Goal: Information Seeking & Learning: Find contact information

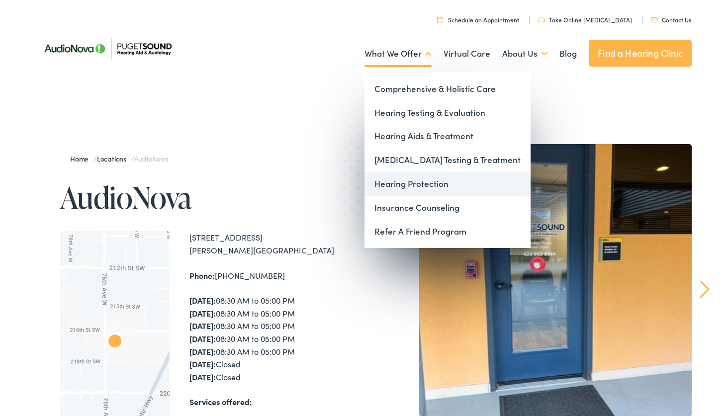
click at [414, 187] on link "Hearing Protection" at bounding box center [447, 184] width 166 height 24
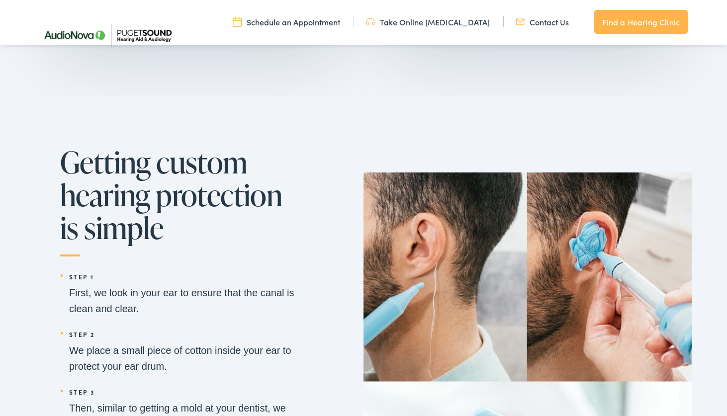
scroll to position [1184, 0]
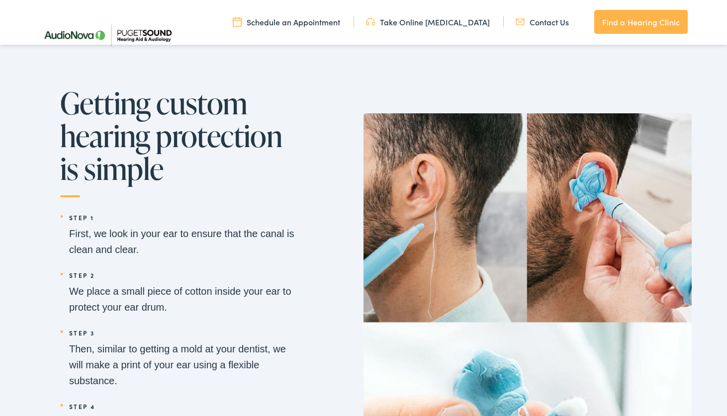
click at [214, 307] on li "Step 2 We place a small piece of cotton inside your ear to protect your ear dru…" at bounding box center [179, 291] width 239 height 48
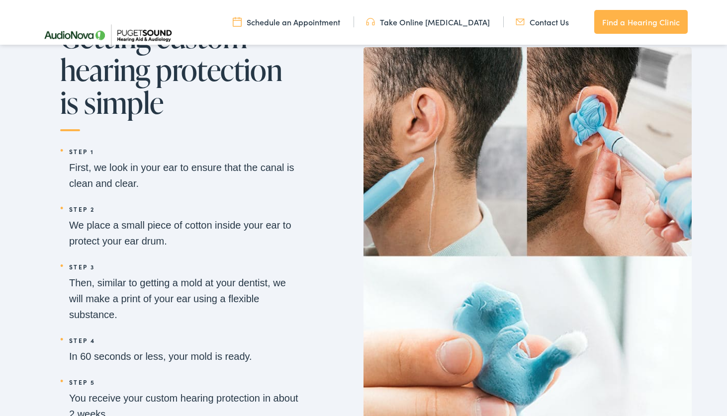
scroll to position [1283, 0]
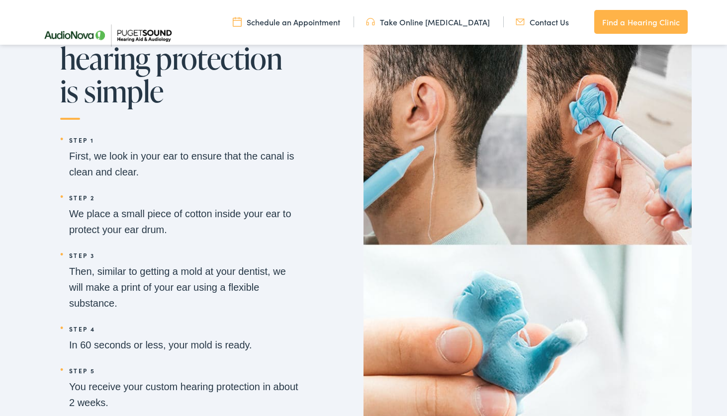
click at [214, 307] on li "Step 3 Then, similar to getting a mold at your dentist, we will make a print of…" at bounding box center [179, 280] width 239 height 64
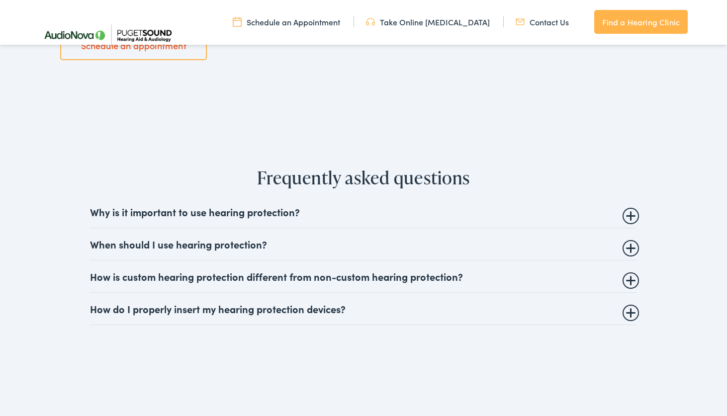
scroll to position [1677, 0]
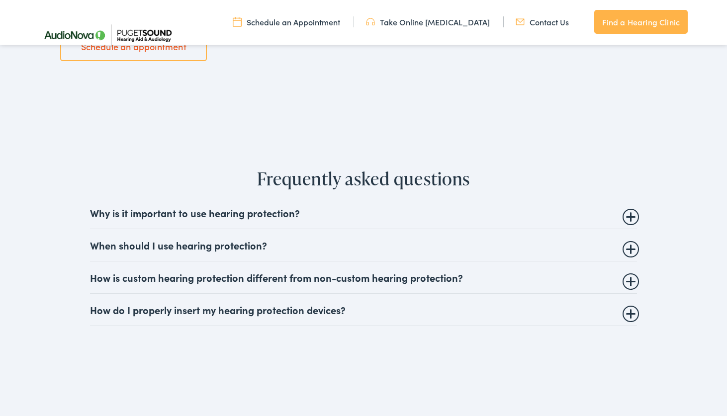
click at [342, 284] on details "How is custom hearing protection different from non-custom hearing protection? …" at bounding box center [363, 278] width 547 height 32
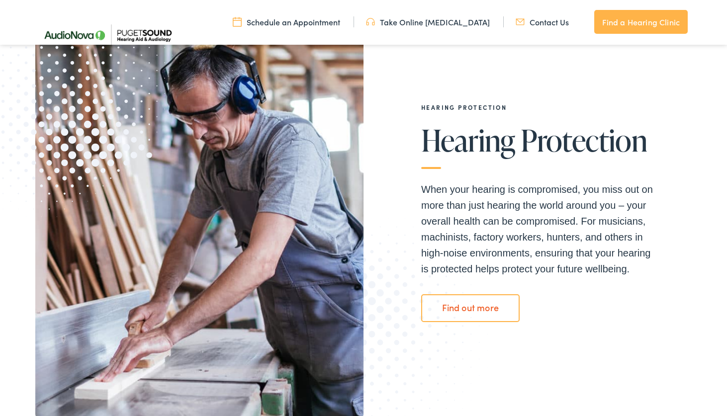
scroll to position [0, 0]
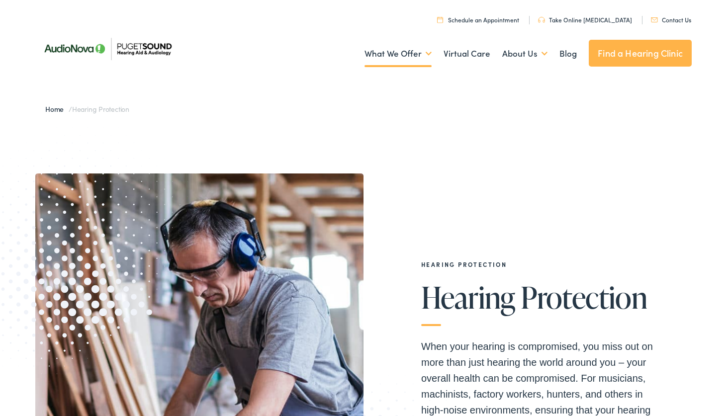
click at [664, 17] on link "Contact Us" at bounding box center [671, 19] width 40 height 8
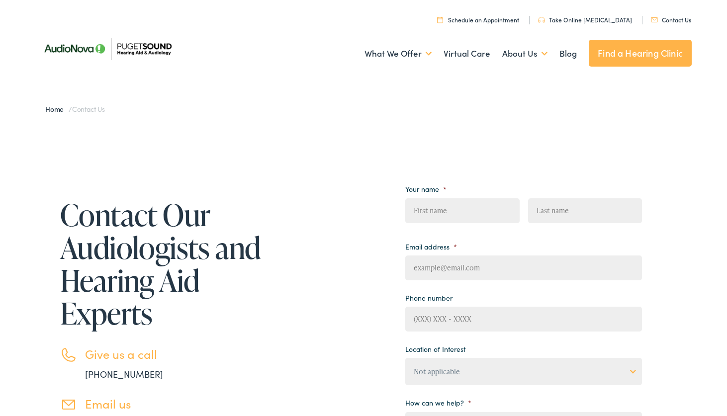
click at [452, 209] on input "First" at bounding box center [462, 210] width 114 height 25
type input "Jeremy"
type input "Hennings"
type input "jhenn05@gmail.com"
type input "(___) ___-____"
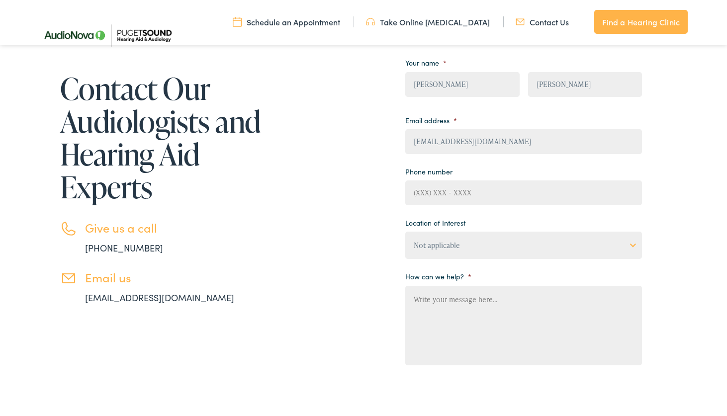
scroll to position [122, 0]
click at [457, 239] on select "Not applicable Audiology & Hearing Clinic, Paris Blount Hearing & Speech, Maryv…" at bounding box center [523, 245] width 237 height 27
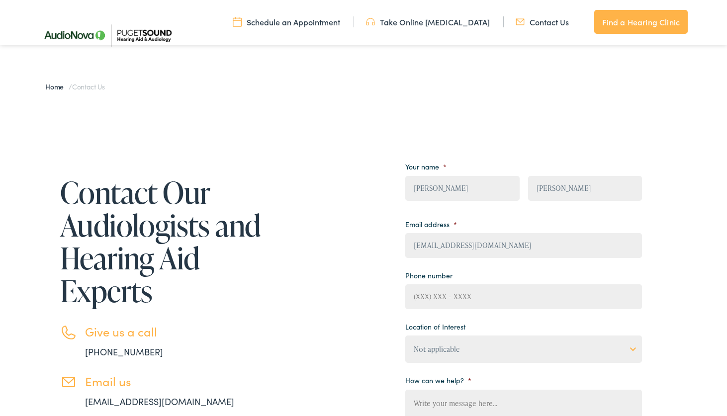
scroll to position [0, 0]
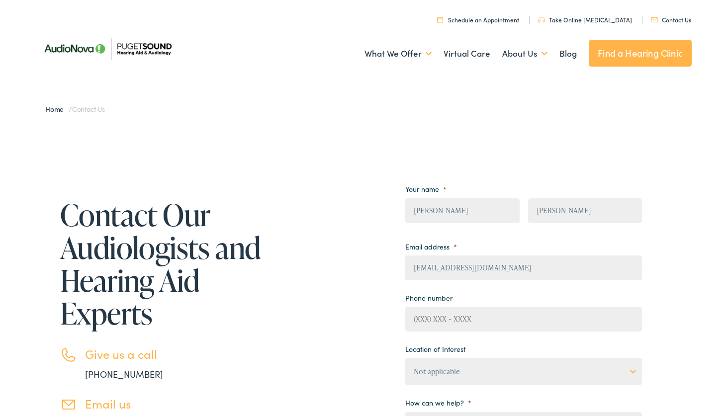
click at [644, 55] on link "Find a Hearing Clinic" at bounding box center [640, 53] width 103 height 27
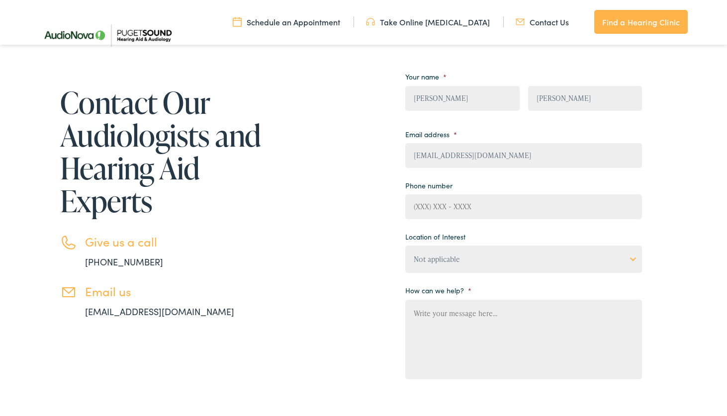
scroll to position [119, 0]
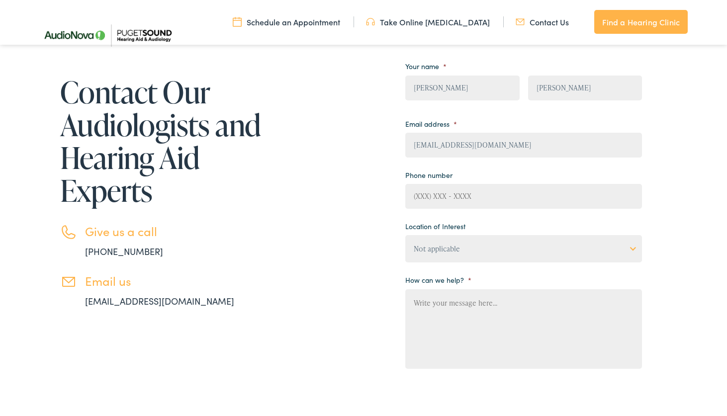
click at [505, 245] on select "Not applicable Audiology & Hearing Clinic, Paris Blount Hearing & Speech, Maryv…" at bounding box center [523, 248] width 237 height 27
click at [380, 271] on div "Contact Our Audiologists and Hearing Aid Experts Give us a call 888-480-2052 Em…" at bounding box center [338, 266] width 607 height 430
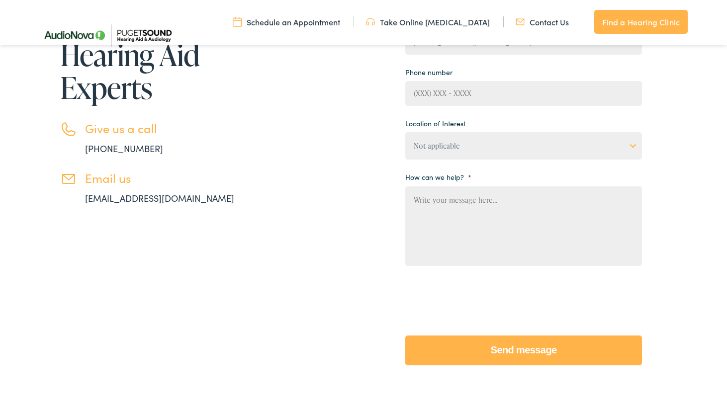
scroll to position [221, 0]
click at [380, 270] on div "Contact Our Audiologists and Hearing Aid Experts Give us a call 888-480-2052 Em…" at bounding box center [338, 163] width 607 height 430
click at [399, 261] on div "Contact Our Audiologists and Hearing Aid Experts Give us a call 888-480-2052 Em…" at bounding box center [338, 163] width 607 height 430
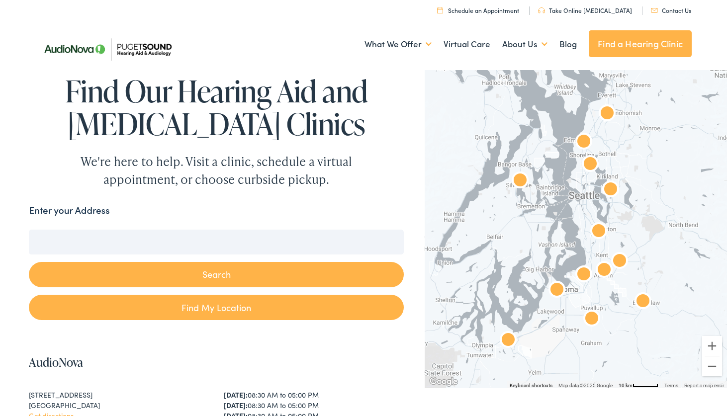
click at [581, 140] on img "AudioNova" at bounding box center [584, 143] width 24 height 24
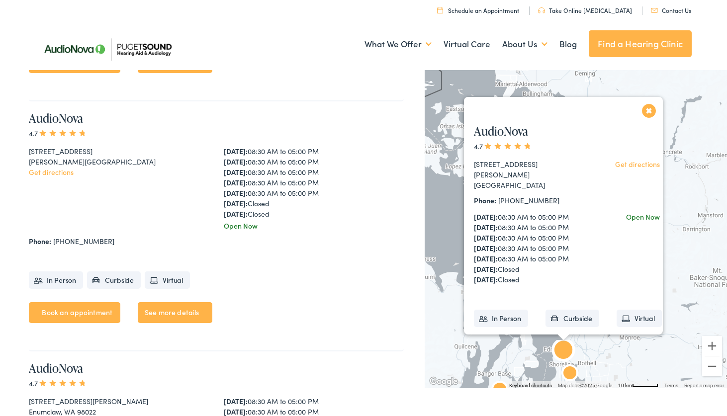
scroll to position [755, 0]
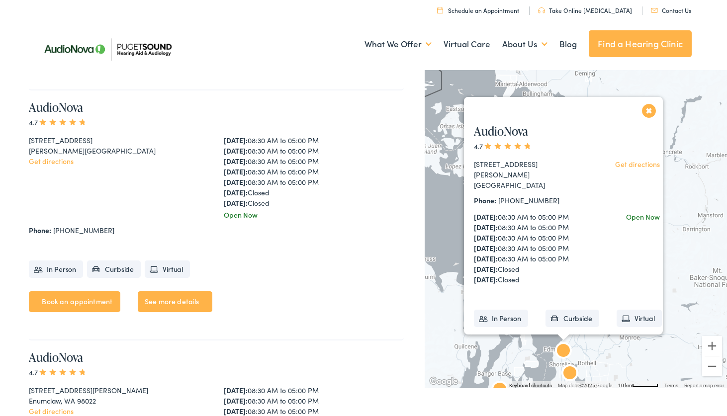
click at [648, 111] on button "Close" at bounding box center [648, 110] width 17 height 17
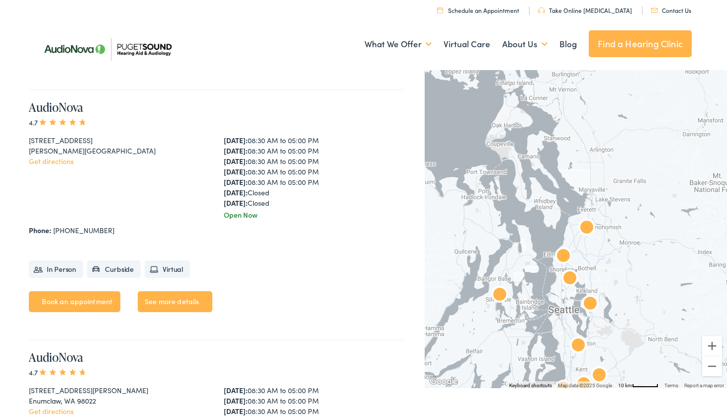
drag, startPoint x: 612, startPoint y: 236, endPoint x: 611, endPoint y: 137, distance: 98.9
click at [611, 137] on div at bounding box center [576, 227] width 302 height 321
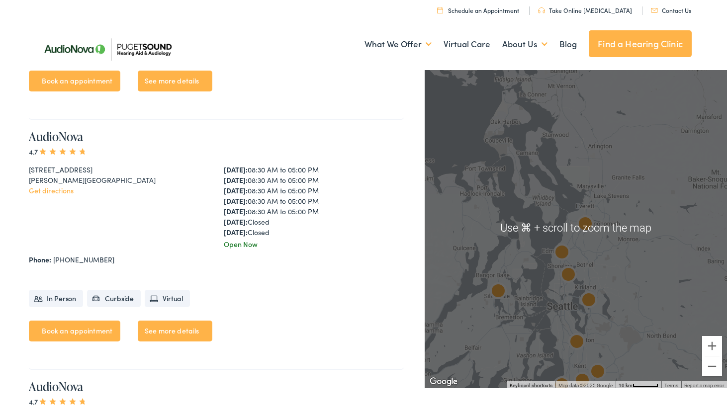
scroll to position [727, 0]
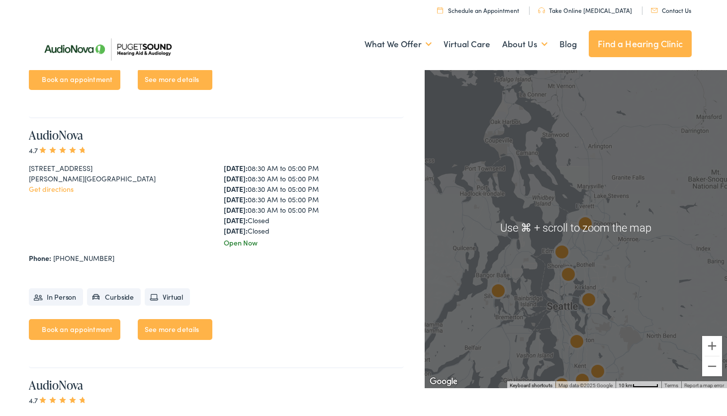
click at [562, 249] on img "AudioNova" at bounding box center [562, 254] width 24 height 24
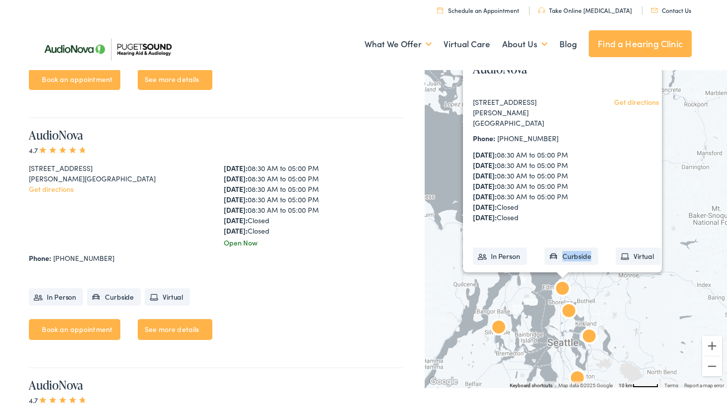
click at [562, 249] on div "AudioNova 21727 76th Ave W #A Edmonds, WA 98026 Get directions Phone: 425-582-8…" at bounding box center [567, 184] width 208 height 265
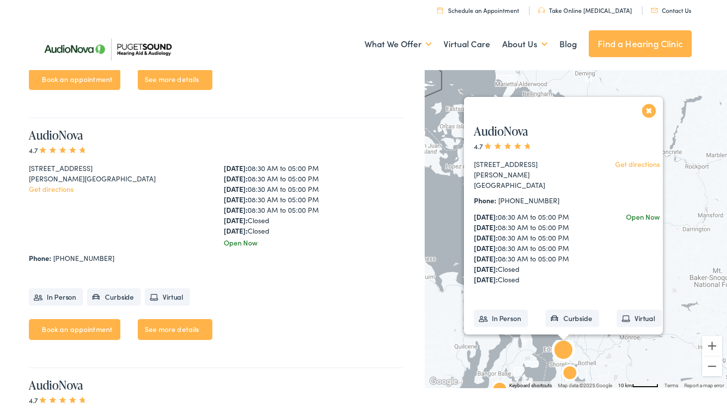
click at [289, 194] on div "Monday: 08:30 AM to 05:00 PM Tuesday: 08:30 AM to 05:00 PM Wednesday: 08:30 AM …" at bounding box center [314, 199] width 180 height 73
